Goal: Task Accomplishment & Management: Use online tool/utility

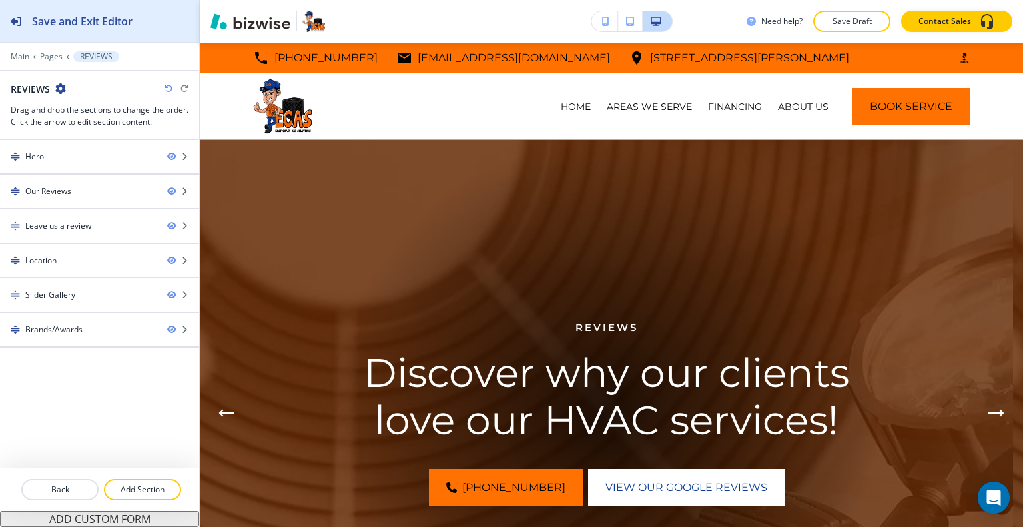
click at [63, 35] on div "Save and Exit Editor" at bounding box center [66, 21] width 133 height 42
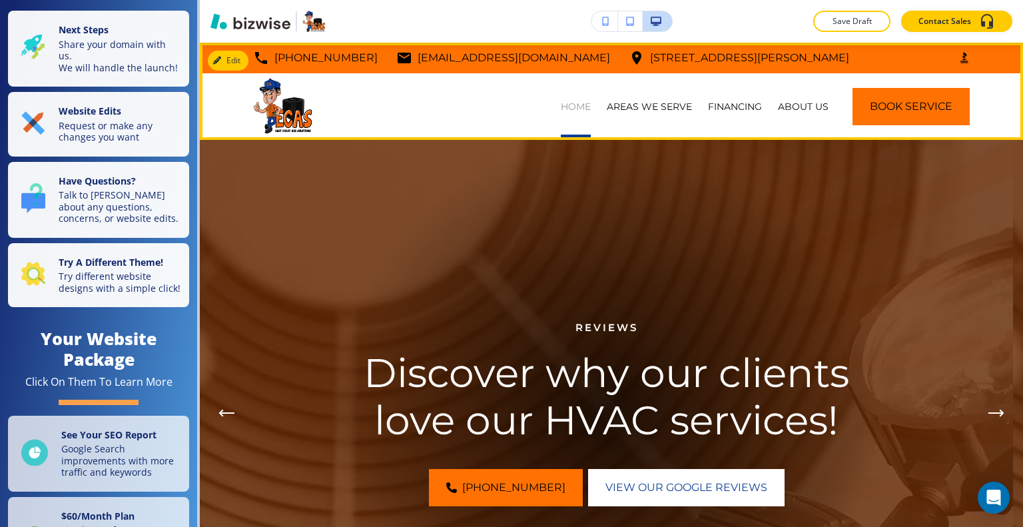
click at [573, 107] on p "HOME" at bounding box center [576, 106] width 30 height 13
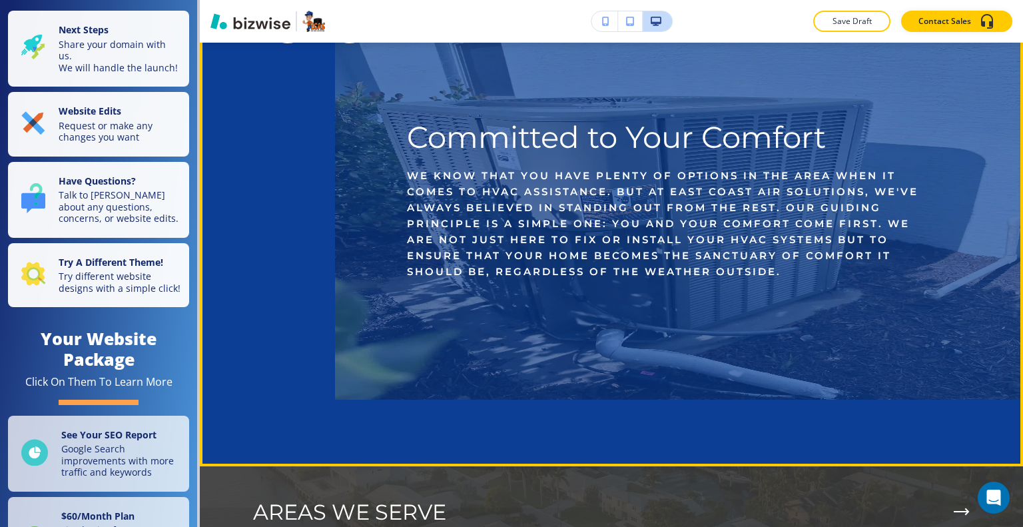
scroll to position [3221, 0]
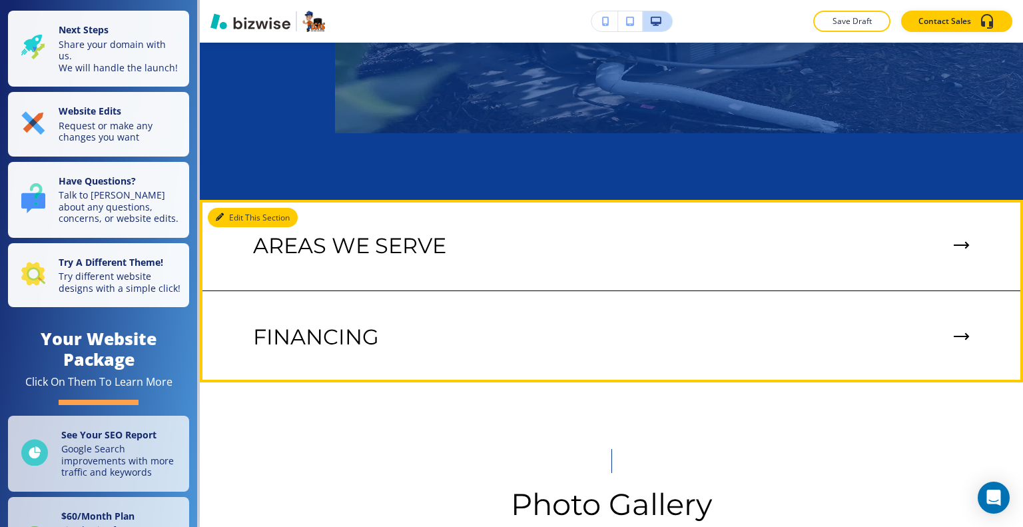
click at [232, 216] on button "Edit This Section" at bounding box center [253, 218] width 90 height 20
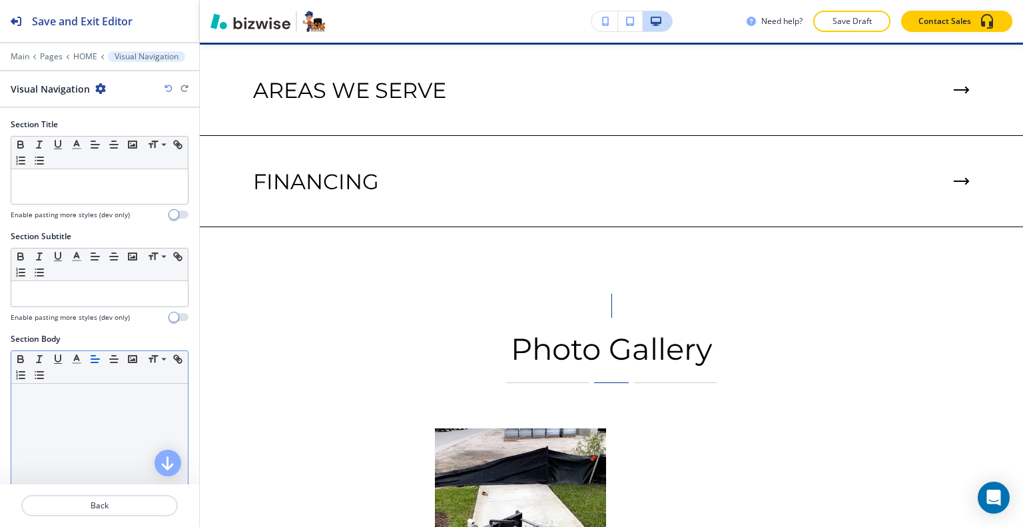
scroll to position [388, 0]
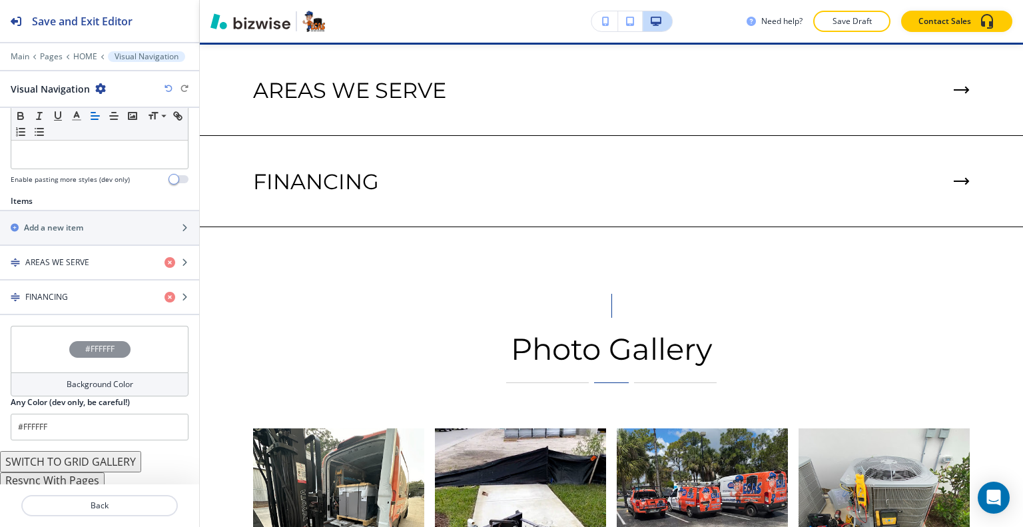
click at [61, 477] on button "Resync With Pages" at bounding box center [52, 480] width 105 height 16
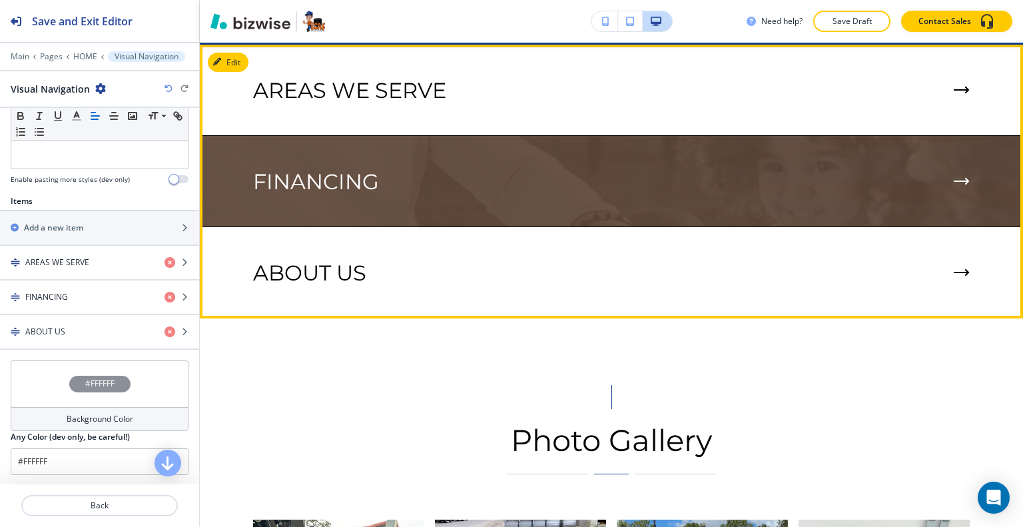
scroll to position [3310, 0]
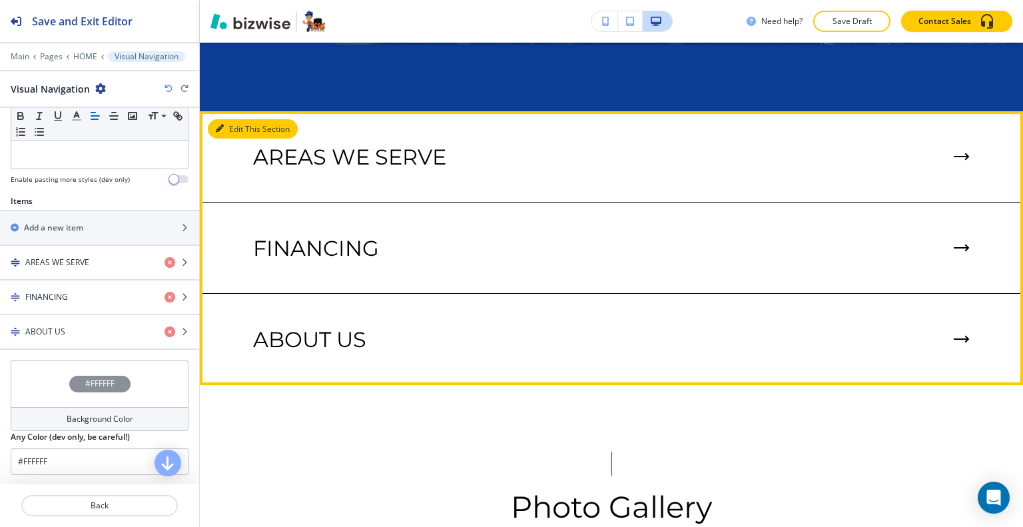
click at [241, 120] on button "Edit This Section" at bounding box center [253, 129] width 90 height 20
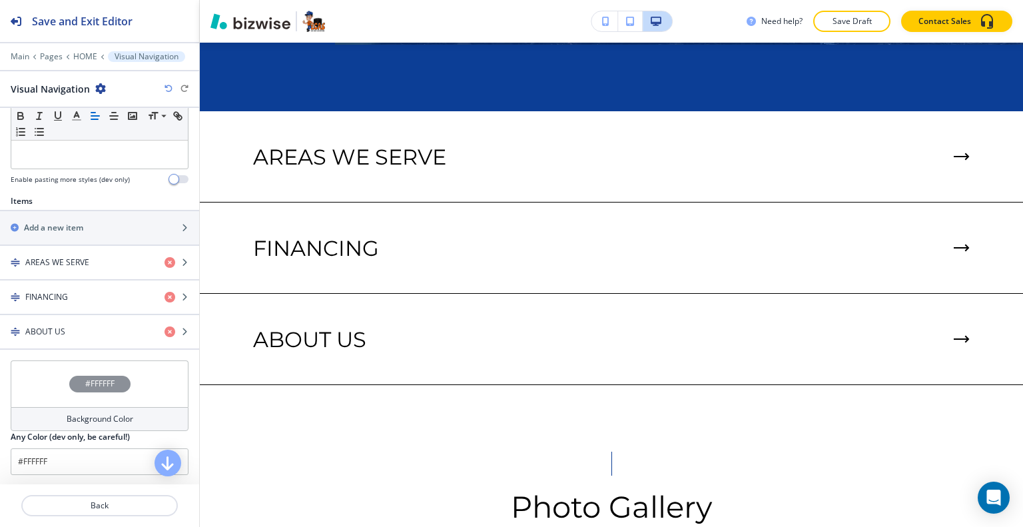
click at [27, 380] on div "#FFFFFF" at bounding box center [100, 383] width 178 height 47
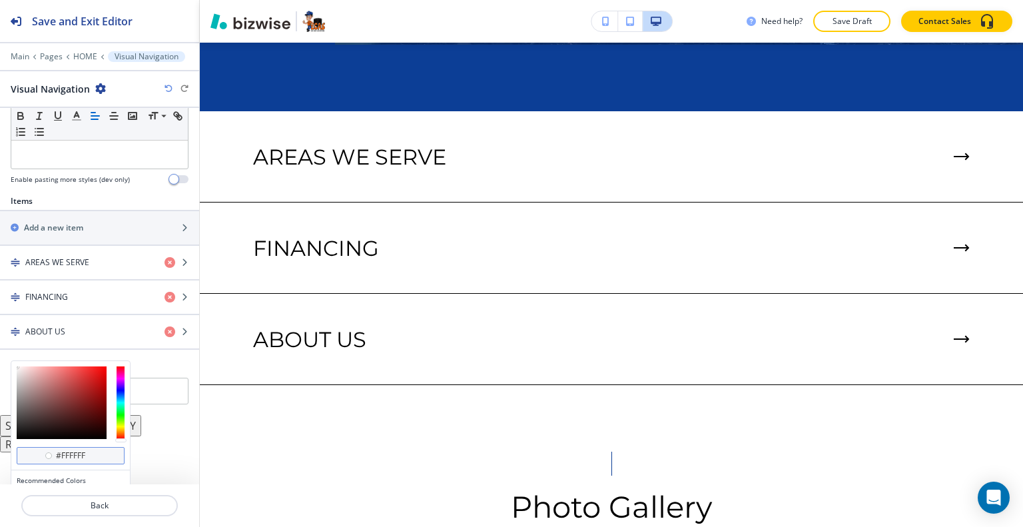
scroll to position [449, 0]
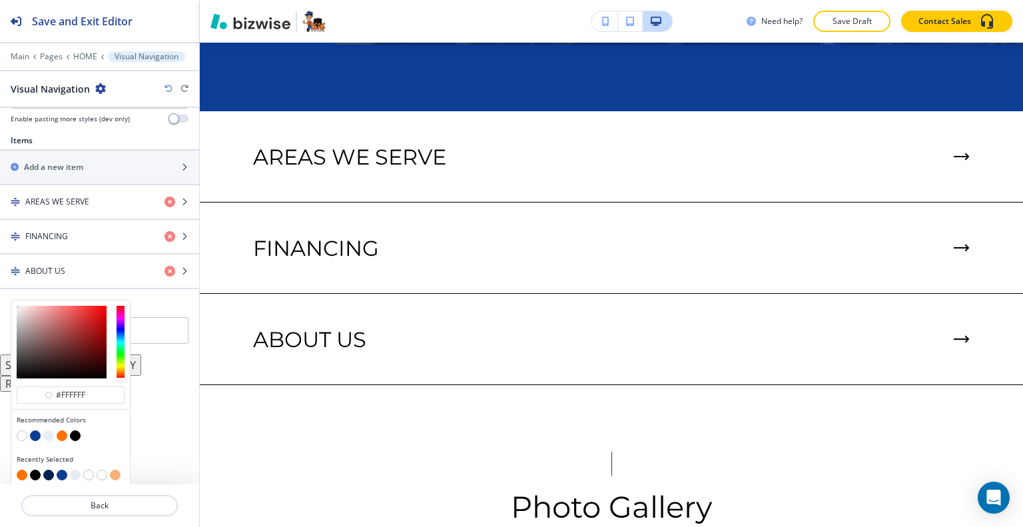
click at [47, 431] on button "button" at bounding box center [48, 435] width 11 height 11
type input "#e7ecf5"
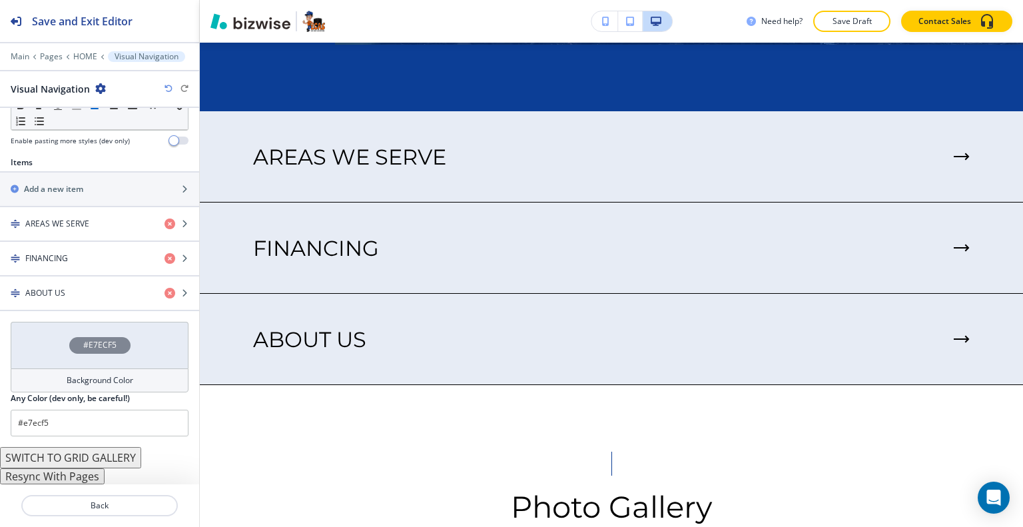
scroll to position [423, 0]
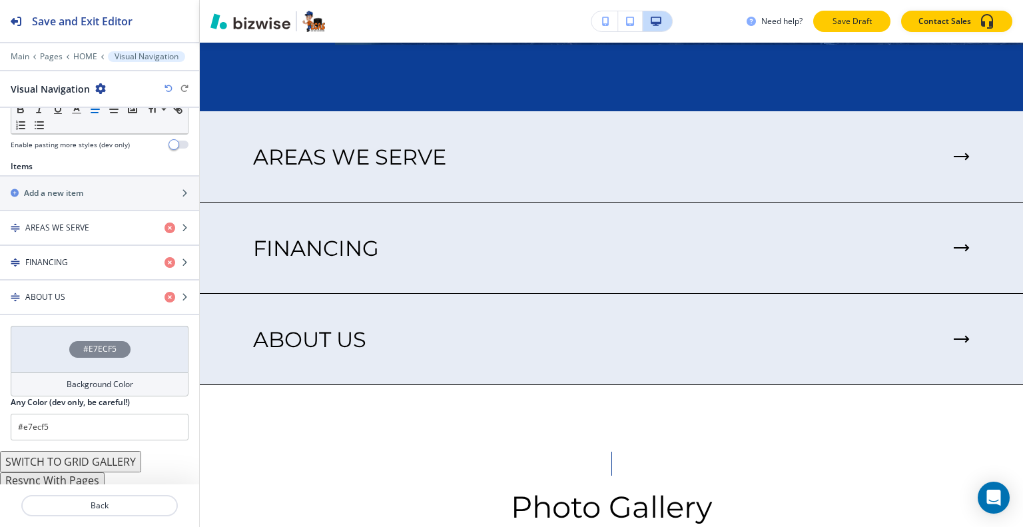
click at [856, 22] on p "Save Draft" at bounding box center [851, 21] width 43 height 12
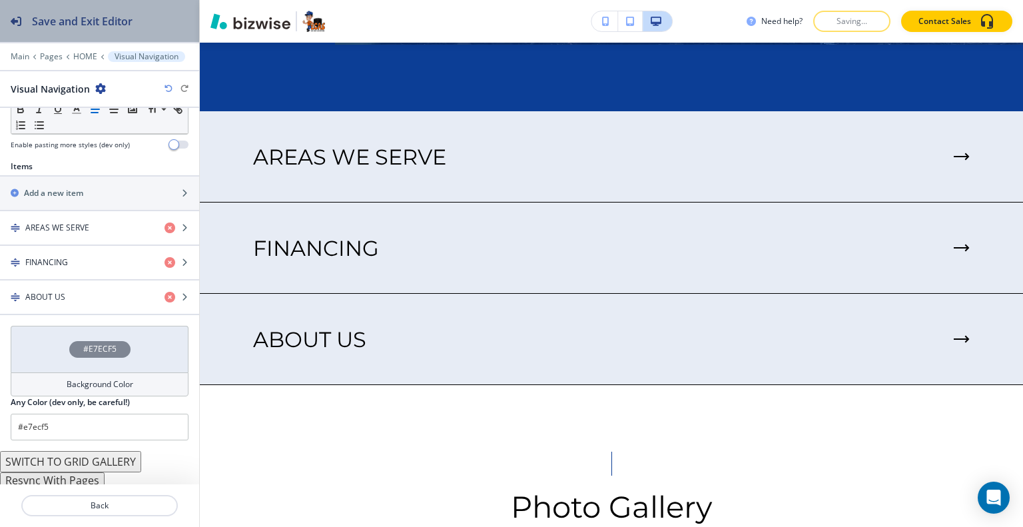
click at [75, 31] on div "Save and Exit Editor" at bounding box center [66, 21] width 133 height 42
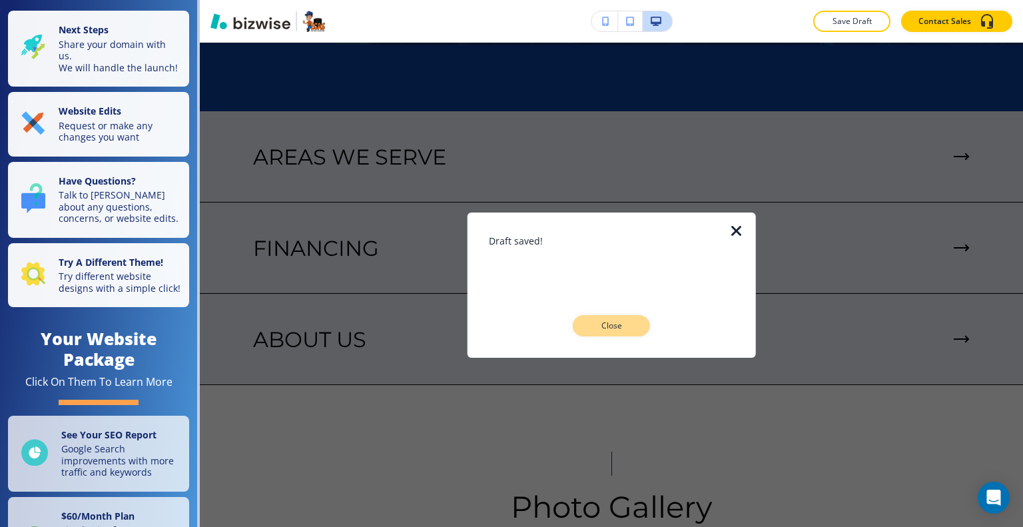
click at [635, 328] on button "Close" at bounding box center [611, 325] width 77 height 21
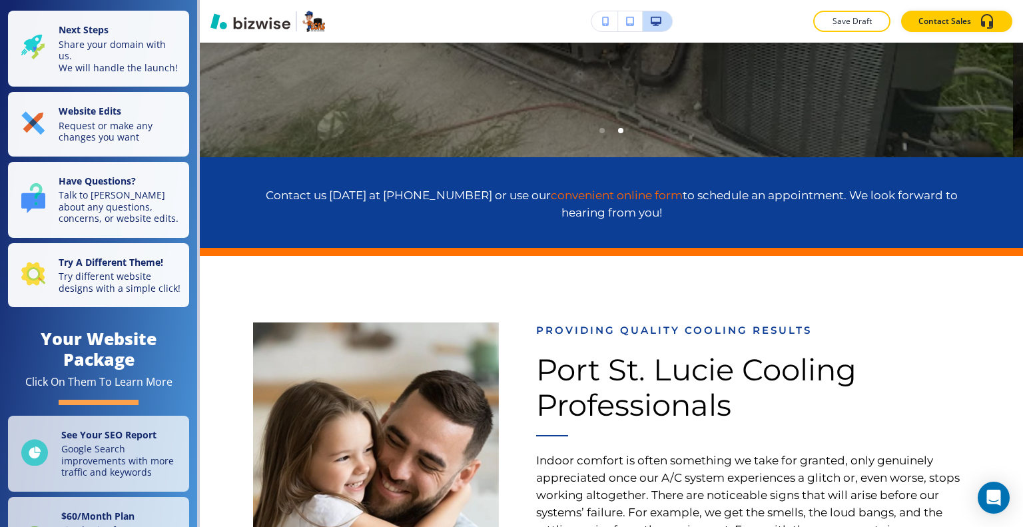
scroll to position [0, 0]
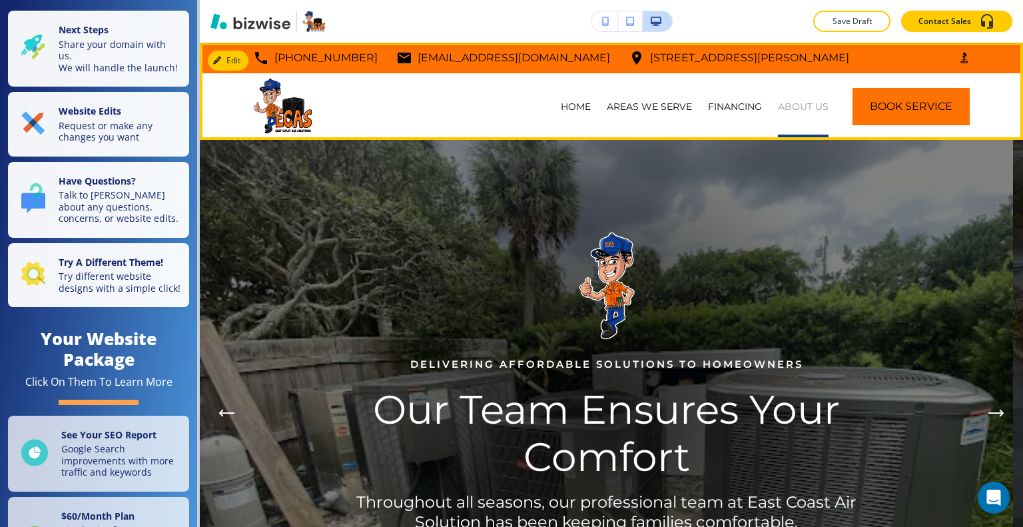
click at [815, 101] on p "ABOUT US" at bounding box center [803, 106] width 51 height 13
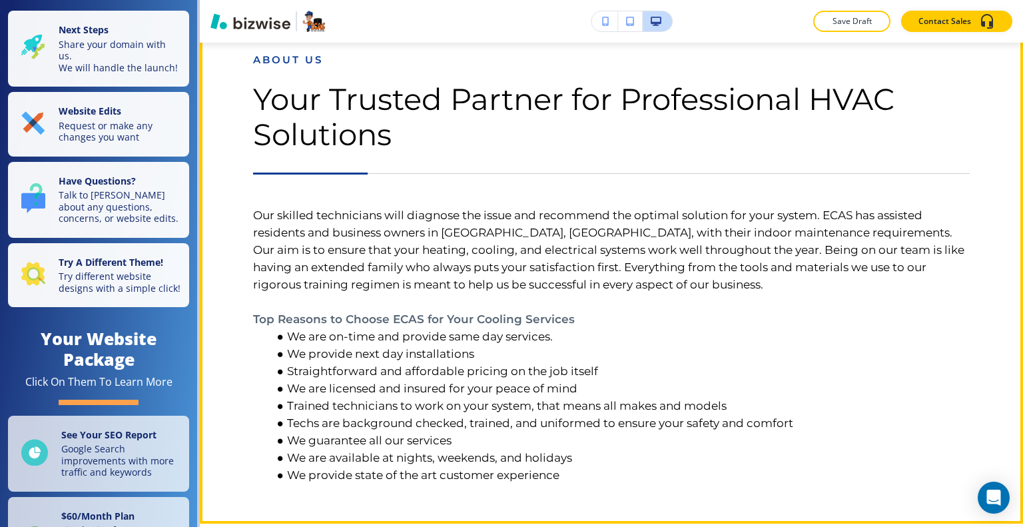
scroll to position [666, 0]
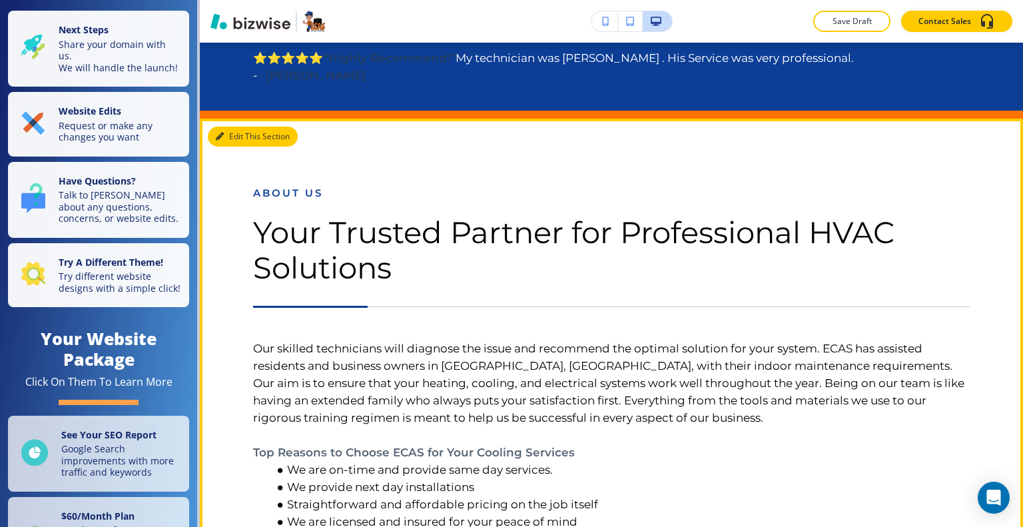
click at [232, 146] on button "Edit This Section" at bounding box center [253, 137] width 90 height 20
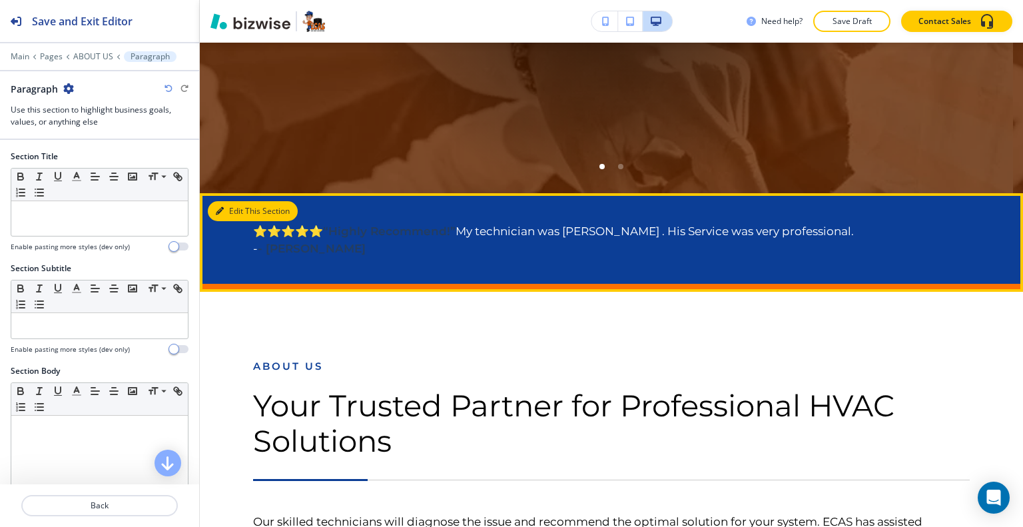
click at [232, 211] on button "Edit This Section" at bounding box center [253, 211] width 90 height 20
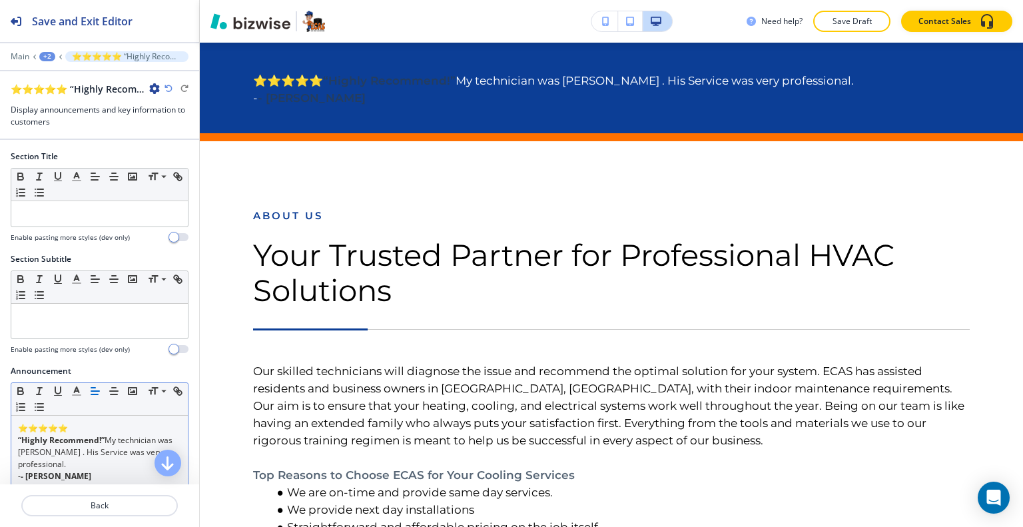
scroll to position [67, 0]
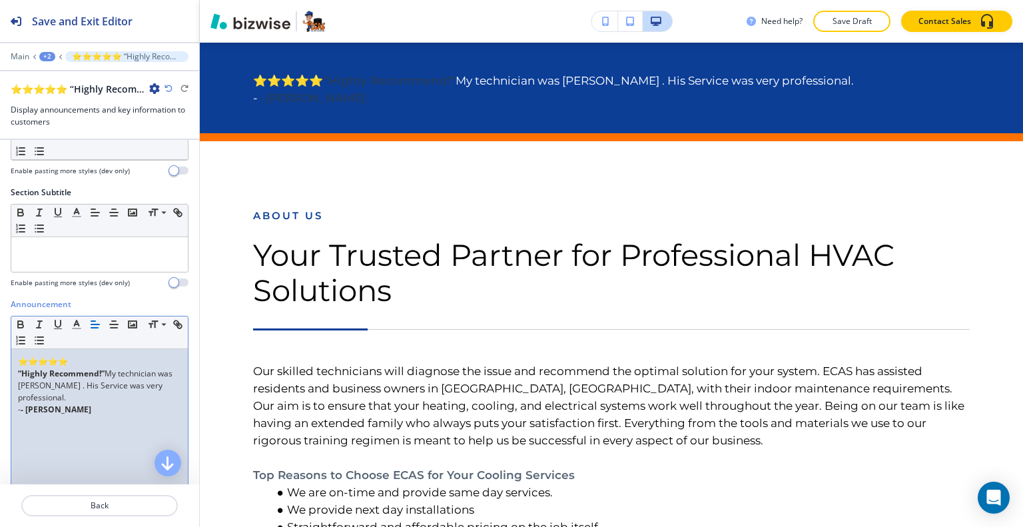
click at [75, 407] on p "- - [PERSON_NAME]" at bounding box center [99, 410] width 163 height 12
drag, startPoint x: 94, startPoint y: 419, endPoint x: 0, endPoint y: 313, distance: 142.0
click at [0, 313] on div "Announcement Small Normal Large Huge ⭐⭐⭐⭐⭐ “Highly Recommend!” My technician wa…" at bounding box center [99, 423] width 199 height 250
click at [21, 324] on icon "button" at bounding box center [21, 324] width 12 height 12
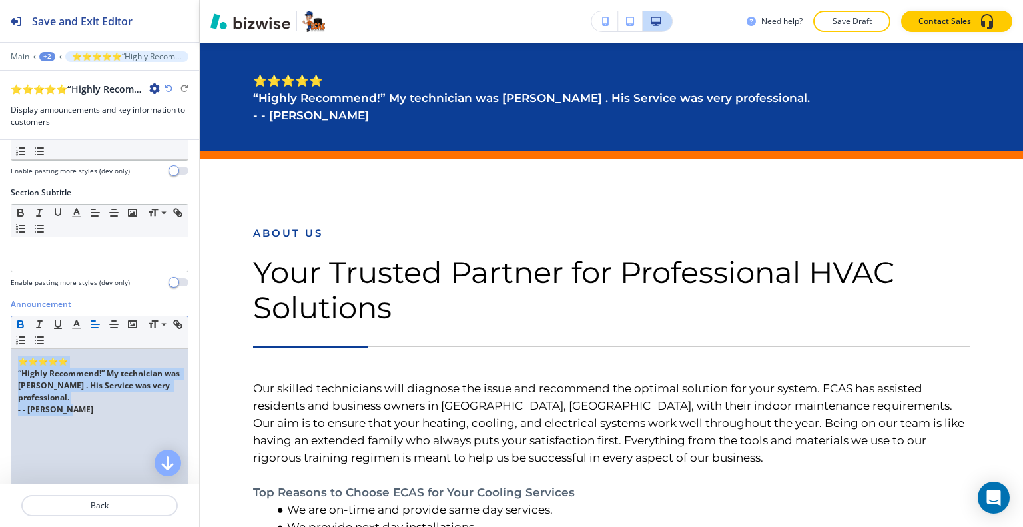
click at [21, 324] on icon "button" at bounding box center [21, 324] width 12 height 12
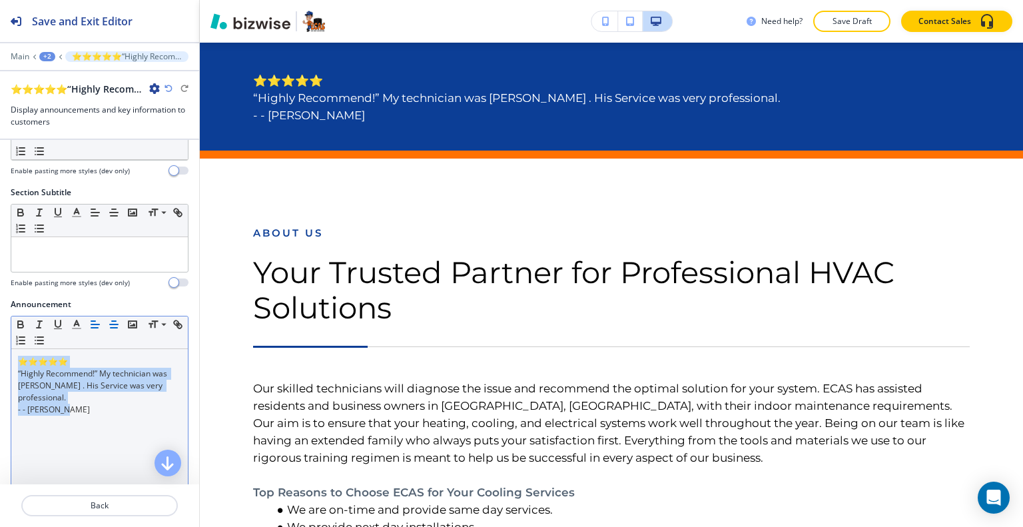
click at [113, 321] on icon "button" at bounding box center [114, 324] width 12 height 12
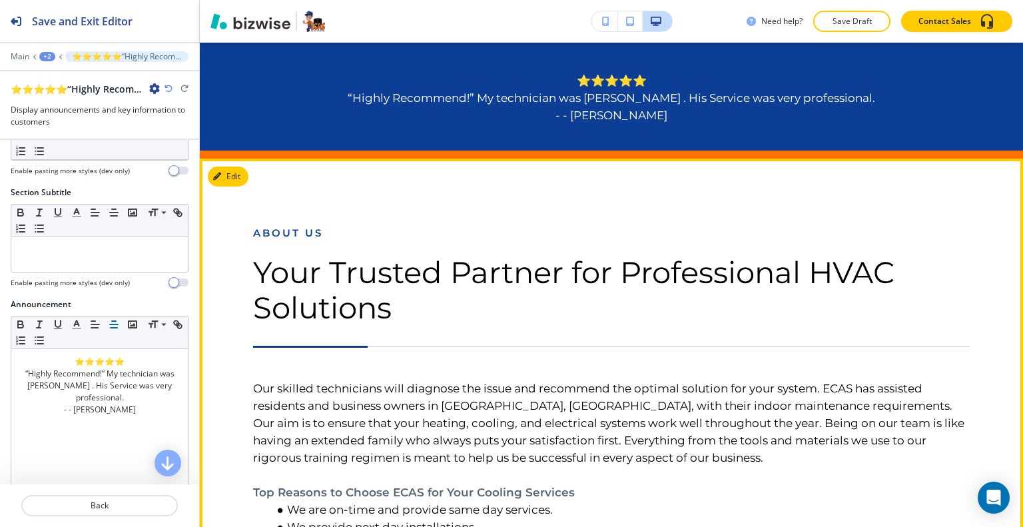
click at [493, 349] on h6 "Our skilled technicians will diagnose the issue and recommend the optimal solut…" at bounding box center [611, 501] width 716 height 310
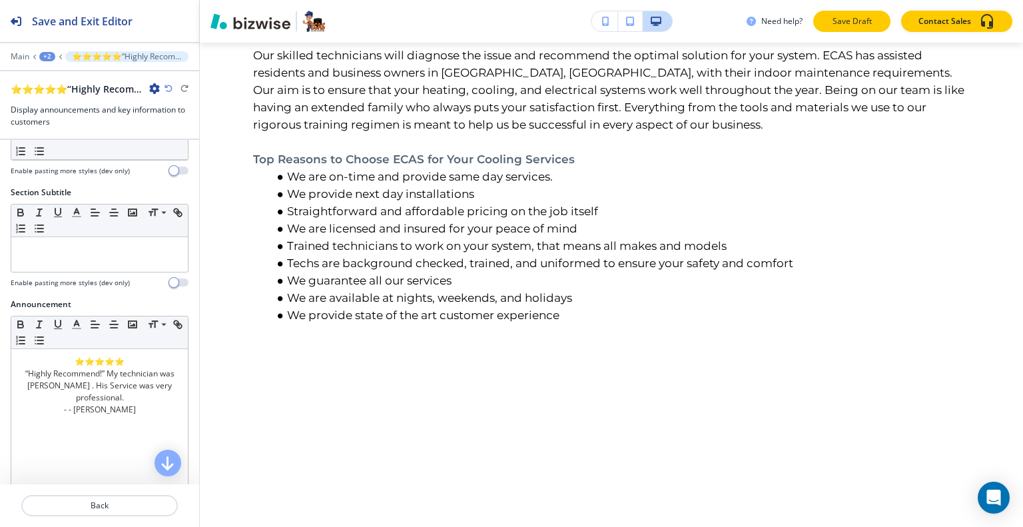
click at [872, 22] on p "Save Draft" at bounding box center [851, 21] width 43 height 12
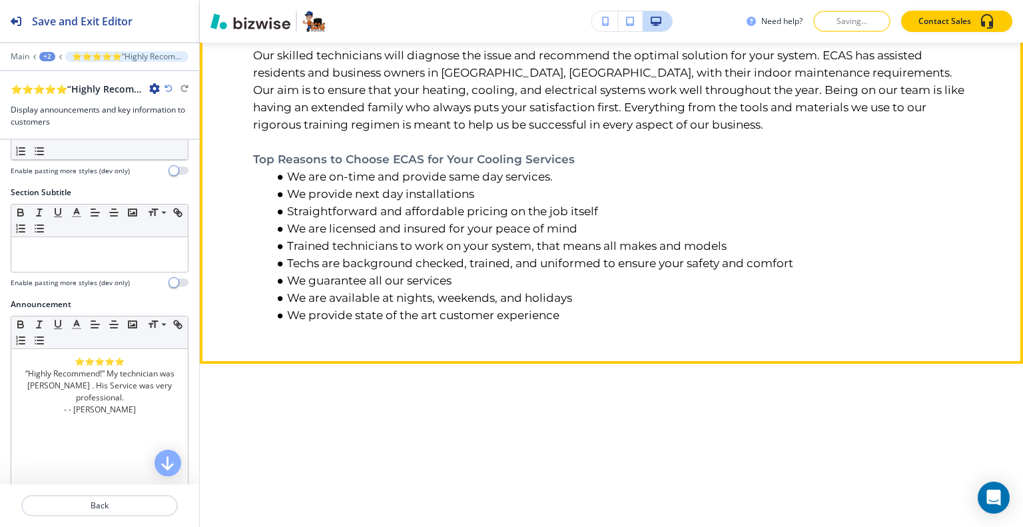
scroll to position [910, 0]
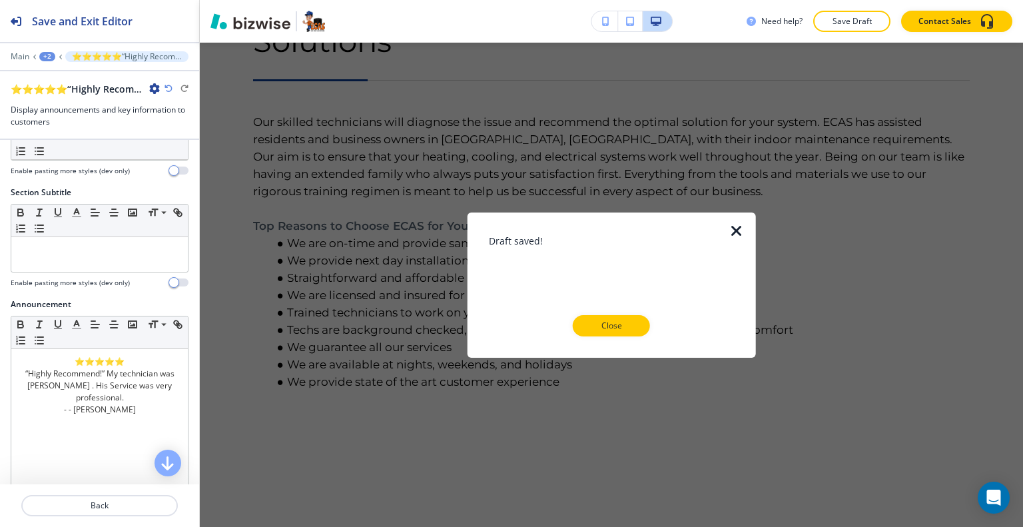
click at [635, 335] on button "Close" at bounding box center [611, 325] width 77 height 21
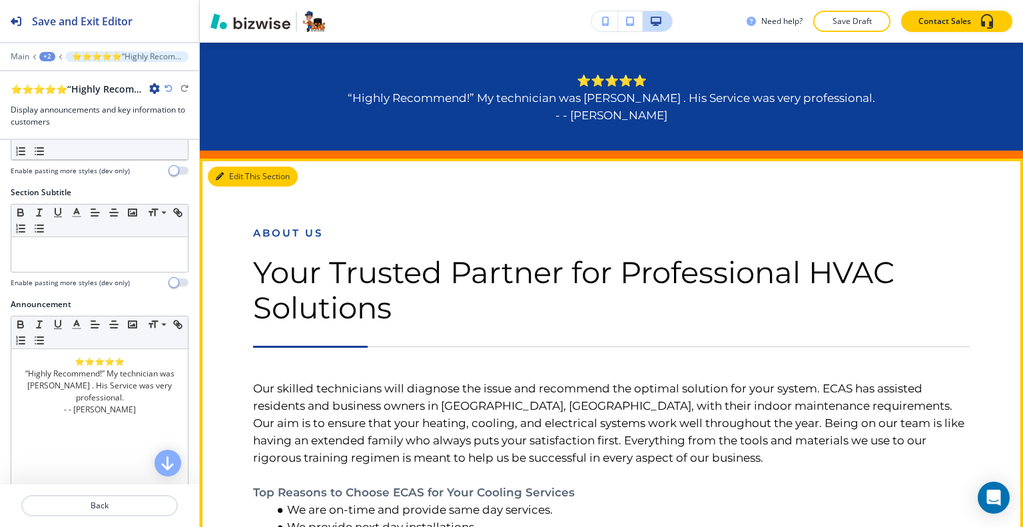
click at [227, 176] on button "Edit This Section" at bounding box center [253, 176] width 90 height 20
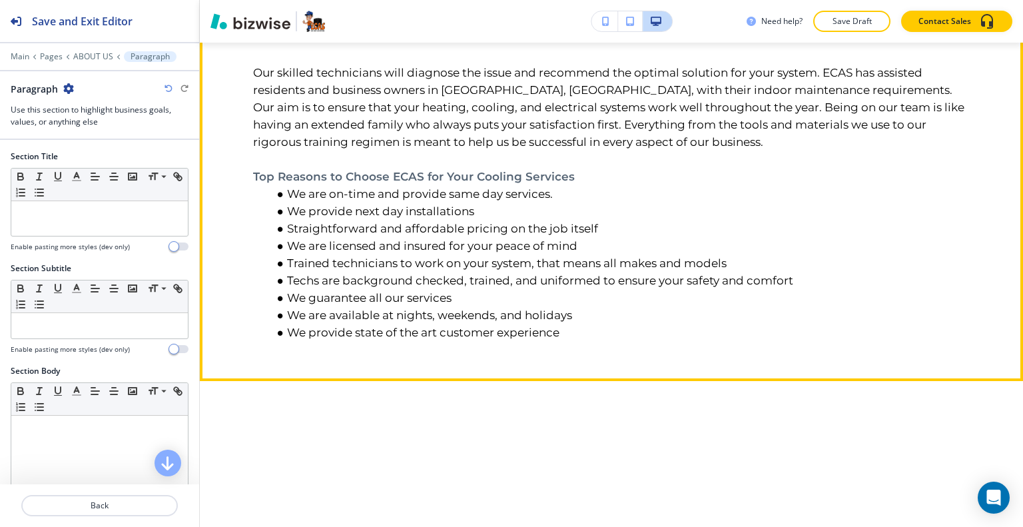
scroll to position [826, 0]
